Goal: Task Accomplishment & Management: Manage account settings

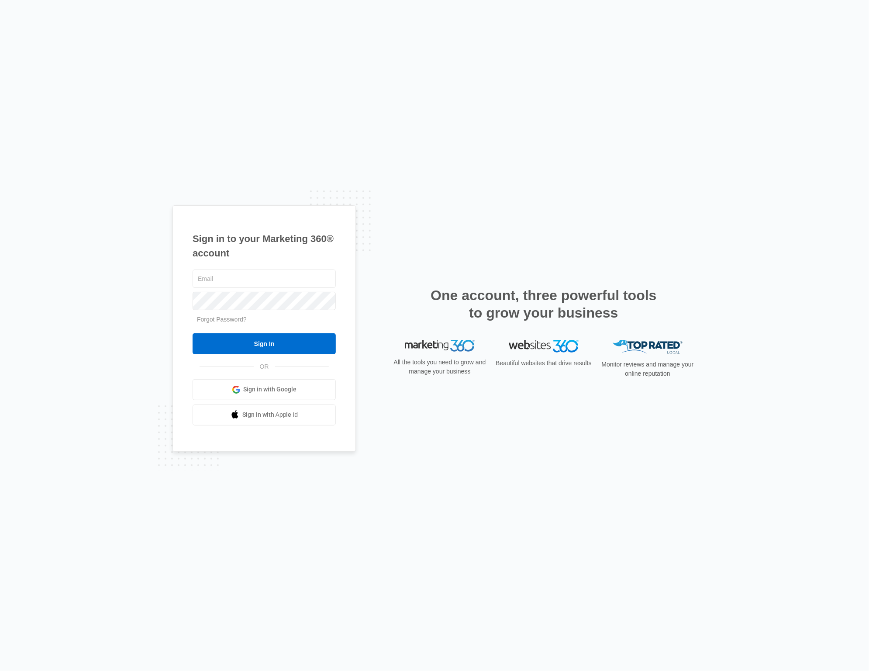
type input "petersaydak@outlook.com"
click at [283, 335] on input "Sign In" at bounding box center [264, 343] width 143 height 21
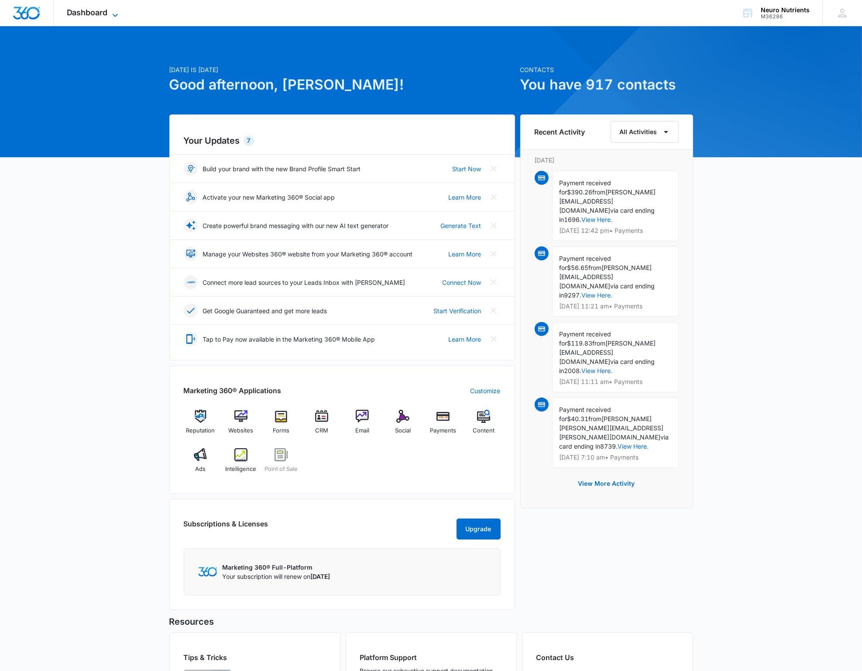
click at [100, 9] on span "Dashboard" at bounding box center [87, 12] width 41 height 9
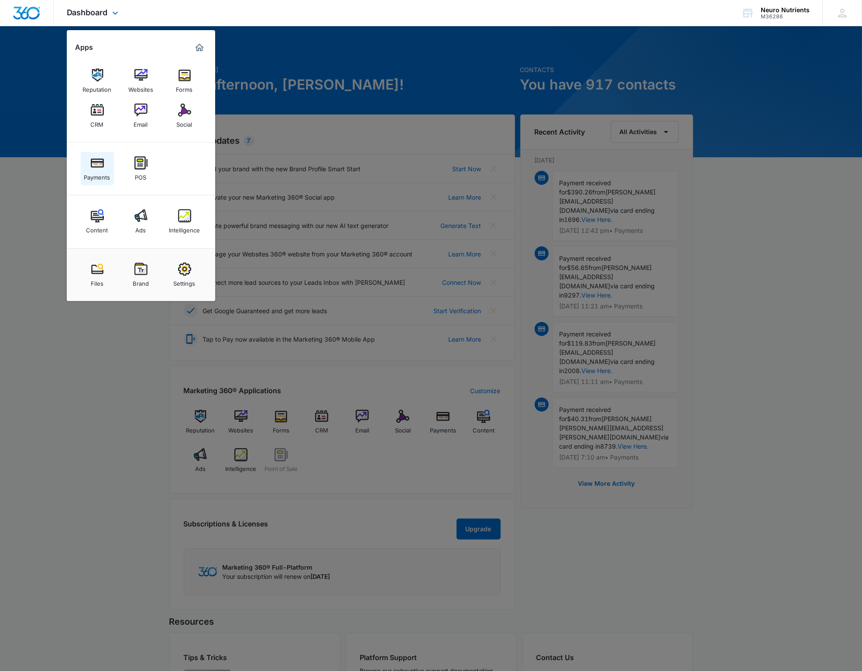
click at [106, 178] on div "Payments" at bounding box center [97, 174] width 26 height 11
